Goal: Find specific page/section: Find specific page/section

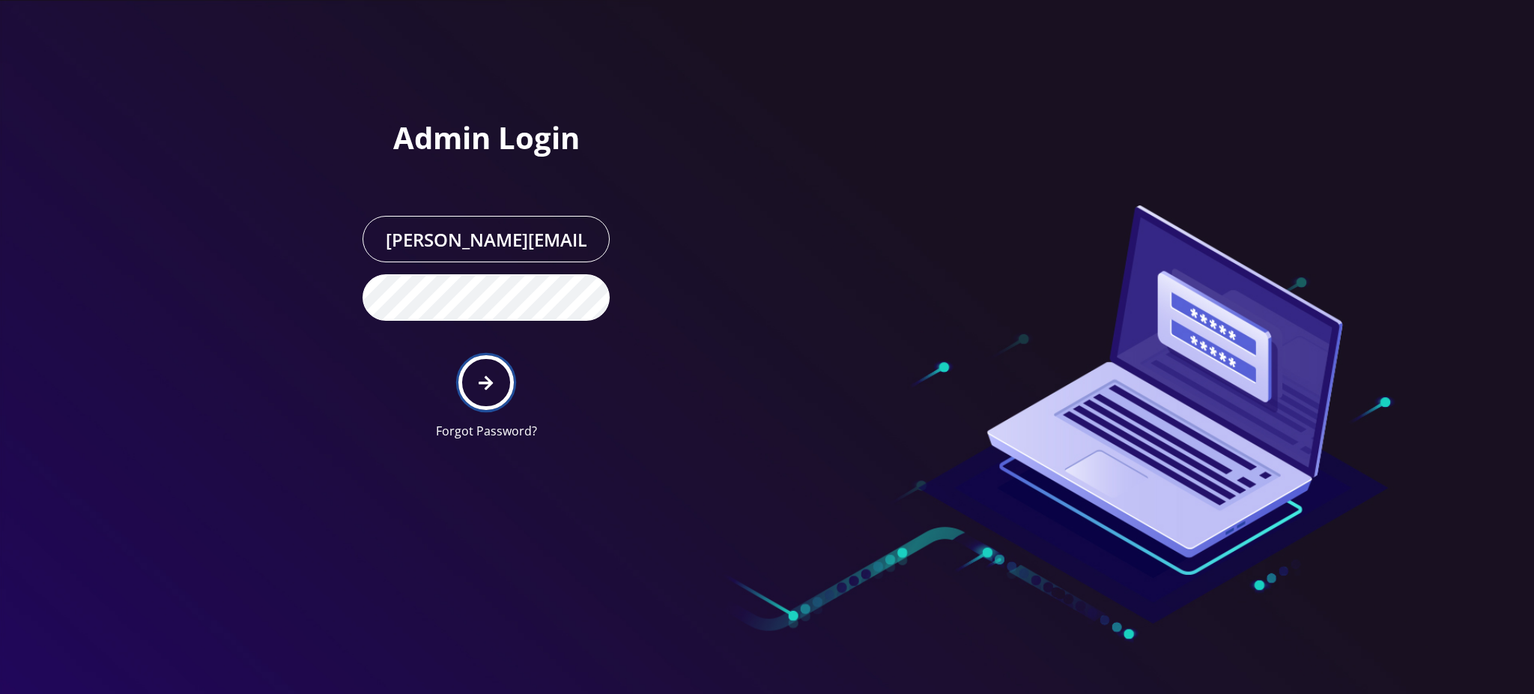
click at [485, 382] on icon "submit" at bounding box center [486, 382] width 14 height 14
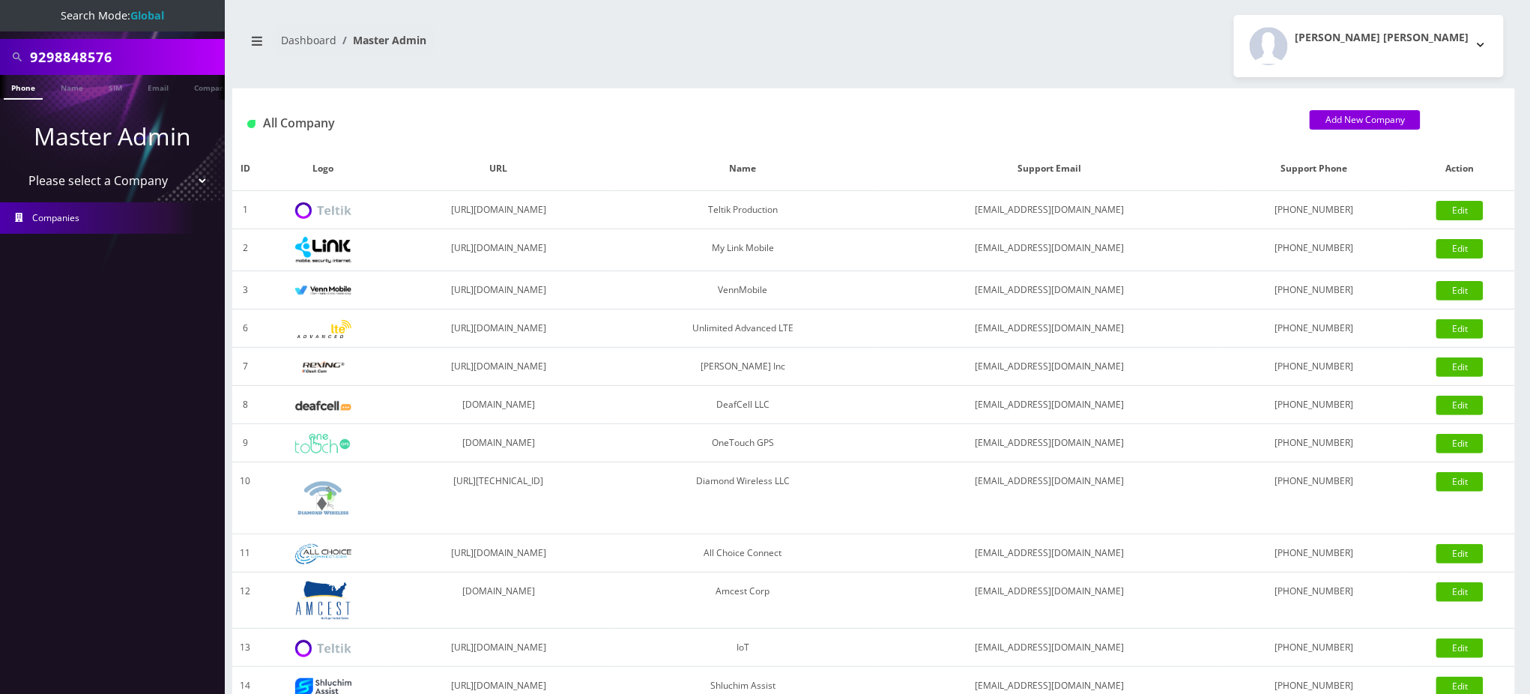
drag, startPoint x: 161, startPoint y: 56, endPoint x: 0, endPoint y: 55, distance: 161.1
click at [0, 55] on div "9298848576" at bounding box center [112, 57] width 225 height 36
paste input "174942208"
type input "9174942208"
click at [21, 88] on link "Phone" at bounding box center [23, 87] width 39 height 25
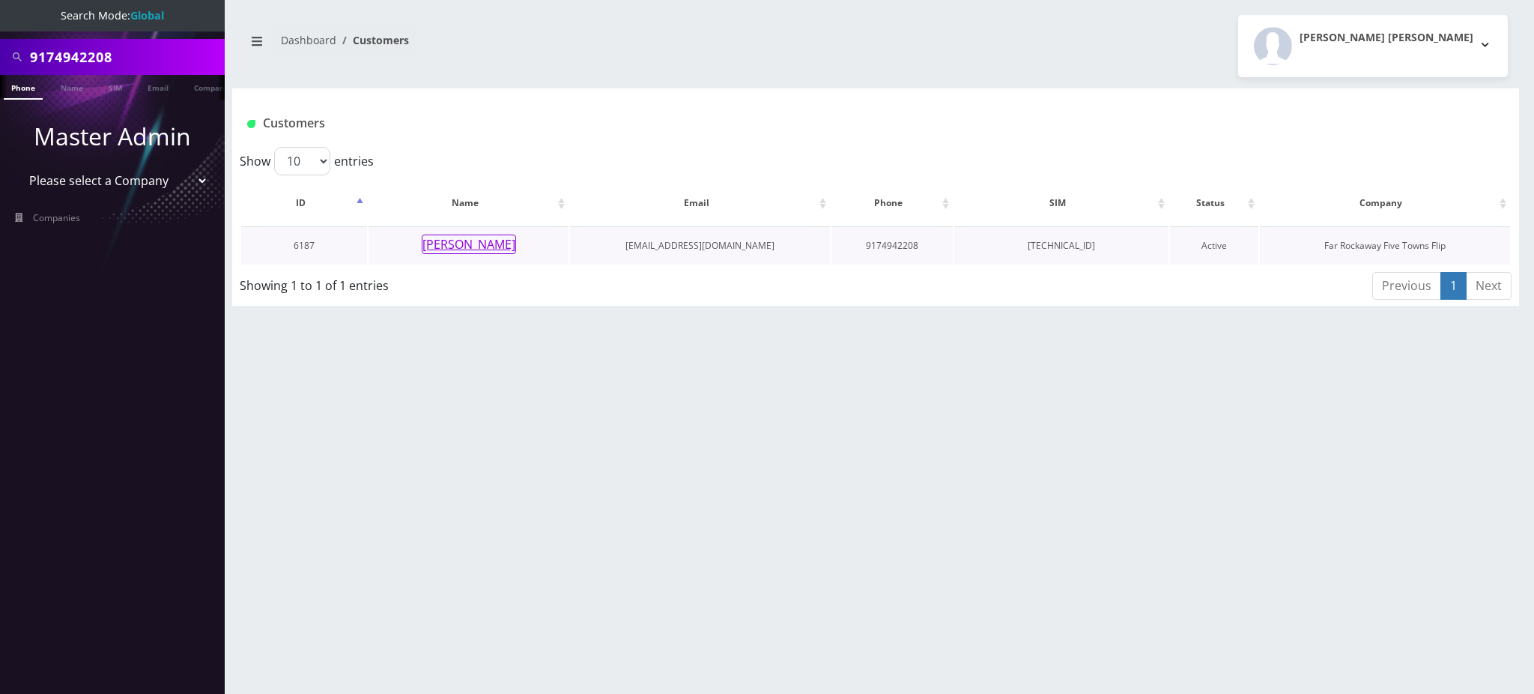
click at [470, 249] on button "Perri Rosenblum" at bounding box center [469, 243] width 94 height 19
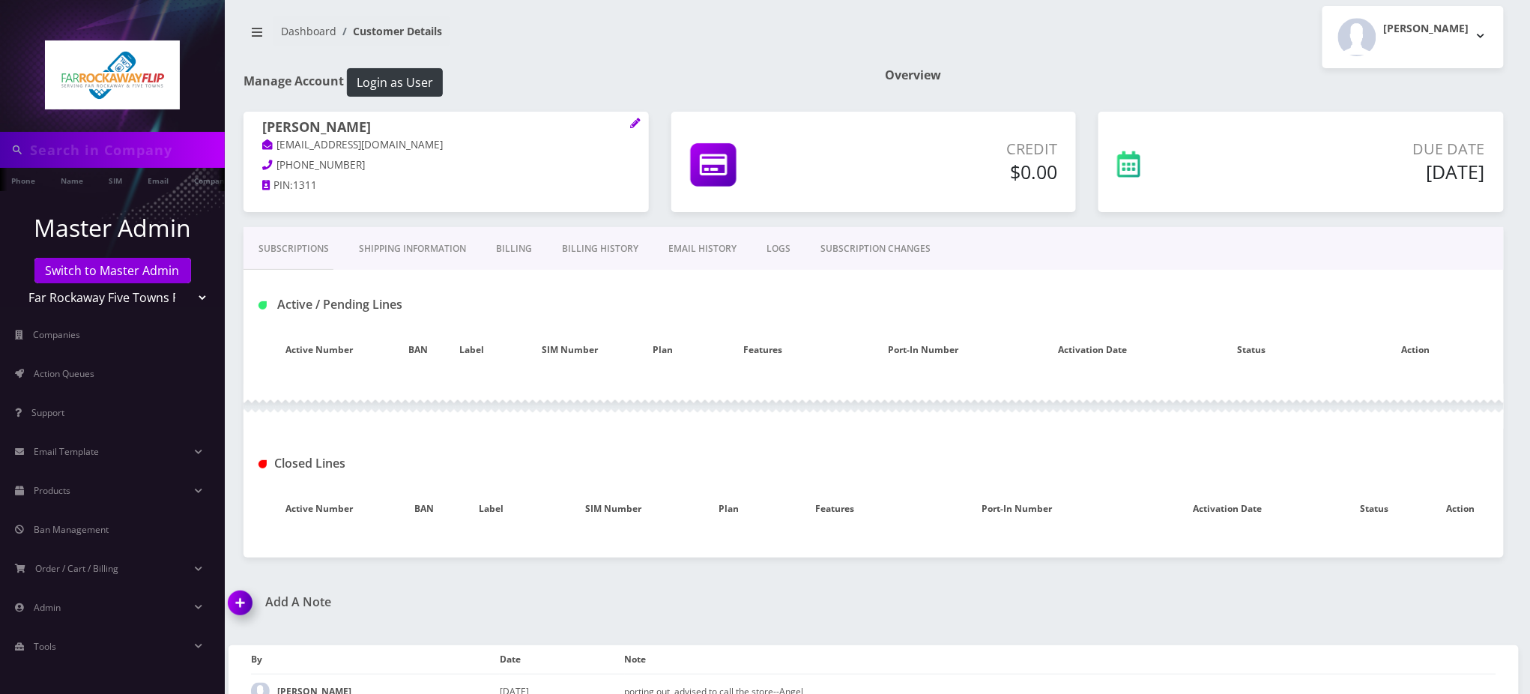
scroll to position [69, 0]
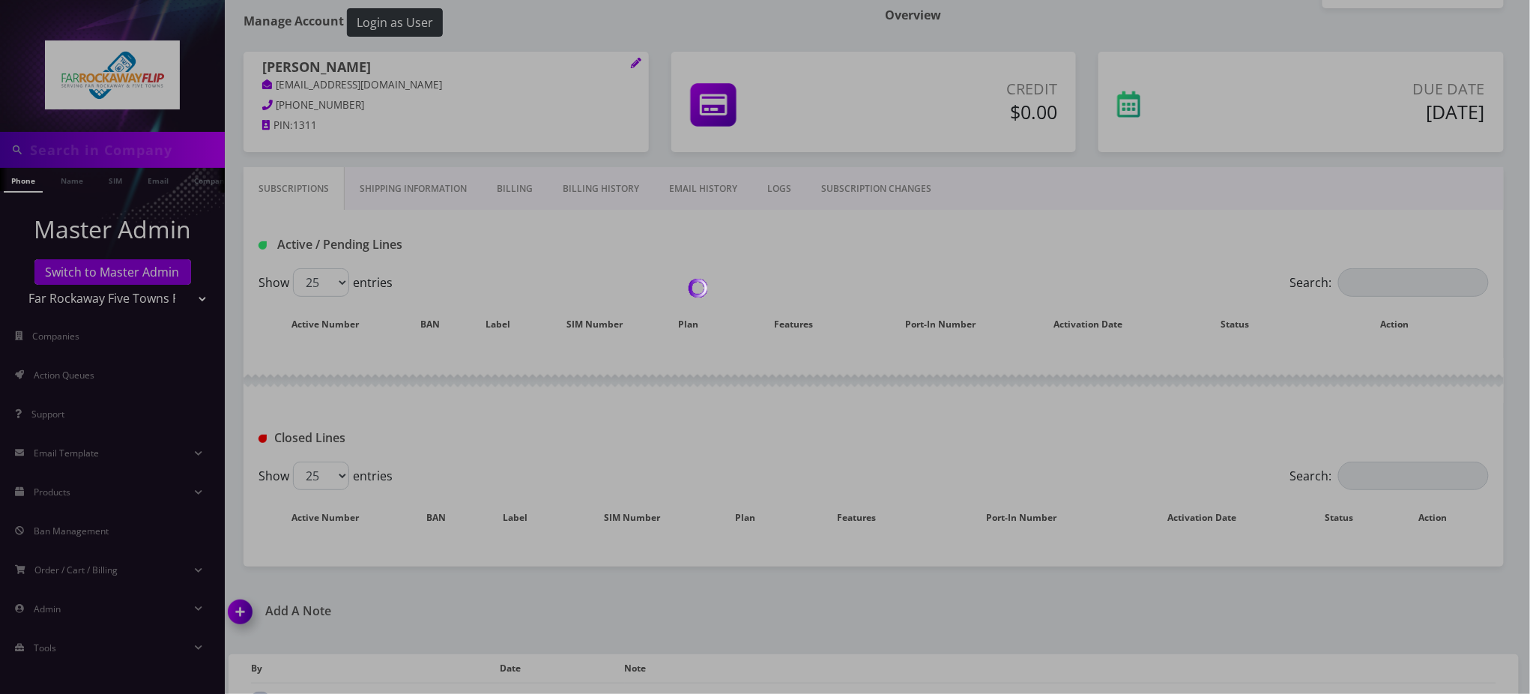
type input "9174942208"
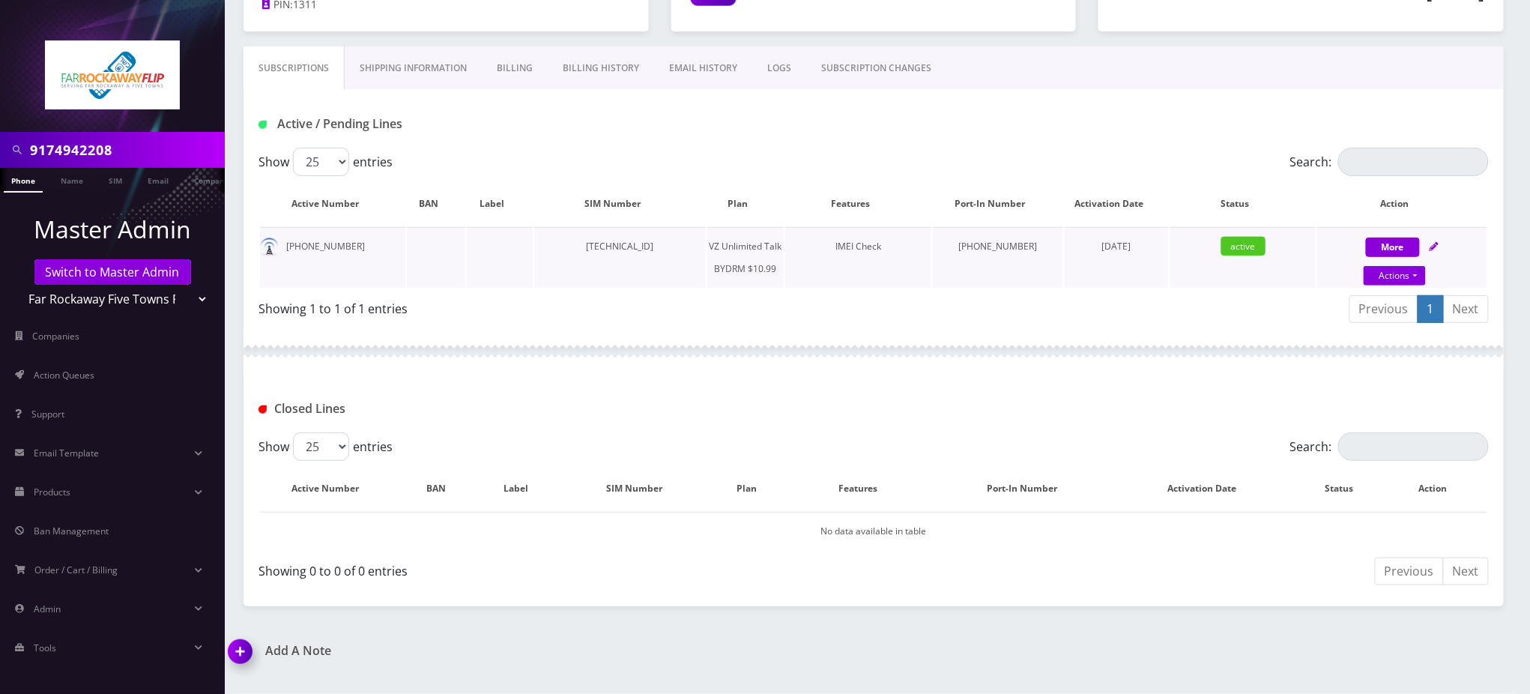
scroll to position [294, 0]
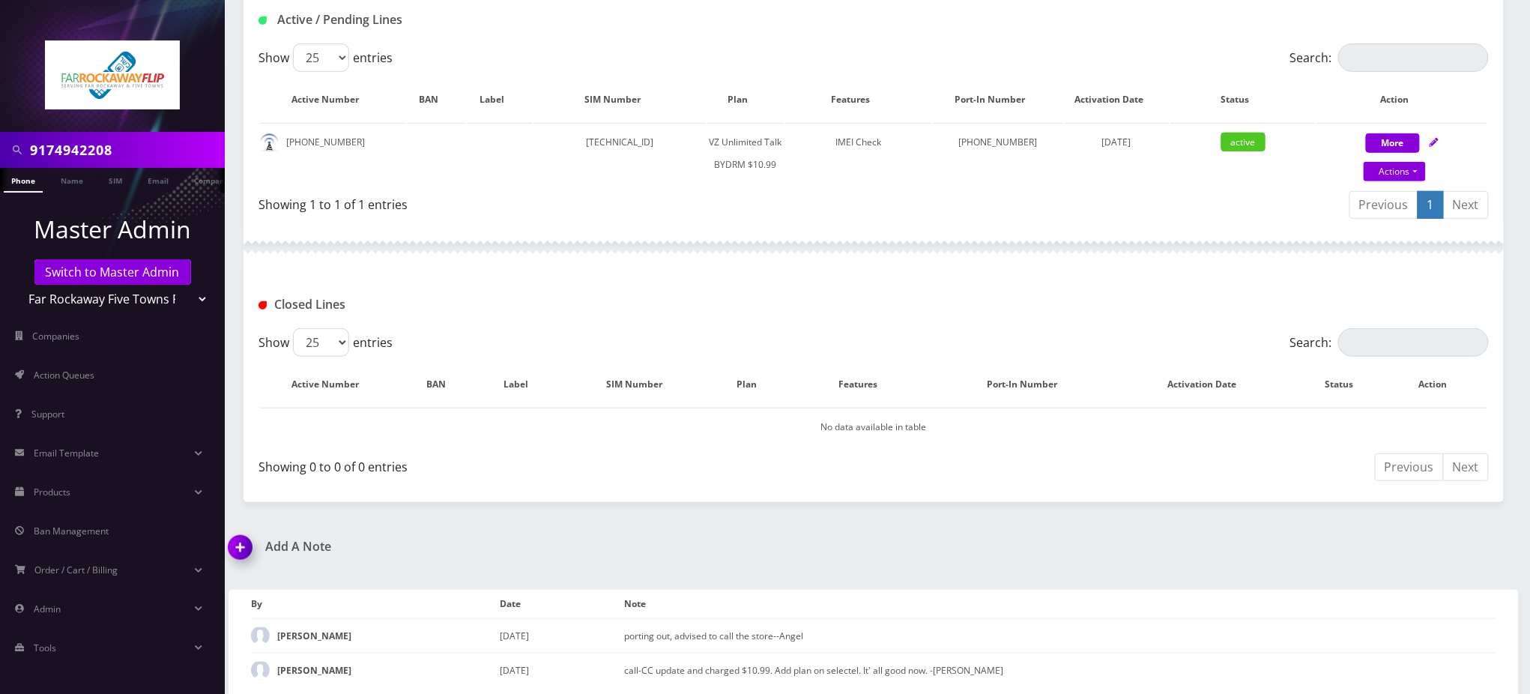
click at [673, 261] on div at bounding box center [873, 247] width 1260 height 45
